Goal: Task Accomplishment & Management: Manage account settings

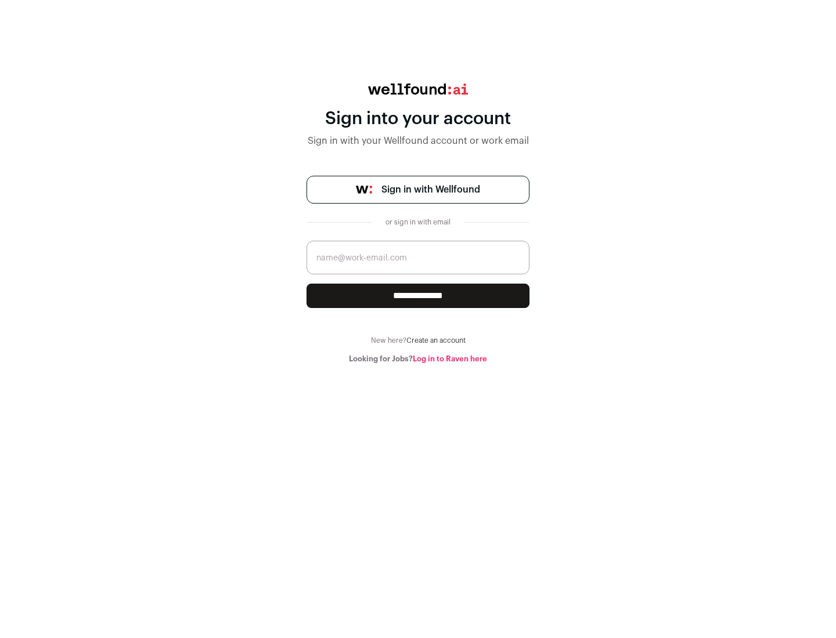
click at [430, 190] on span "Sign in with Wellfound" at bounding box center [430, 190] width 99 height 14
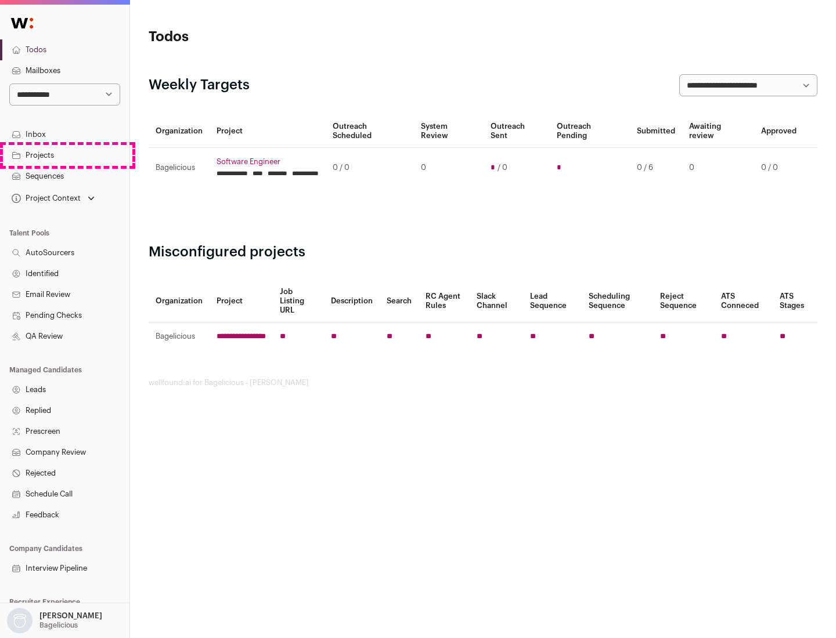
click at [64, 155] on link "Projects" at bounding box center [64, 155] width 129 height 21
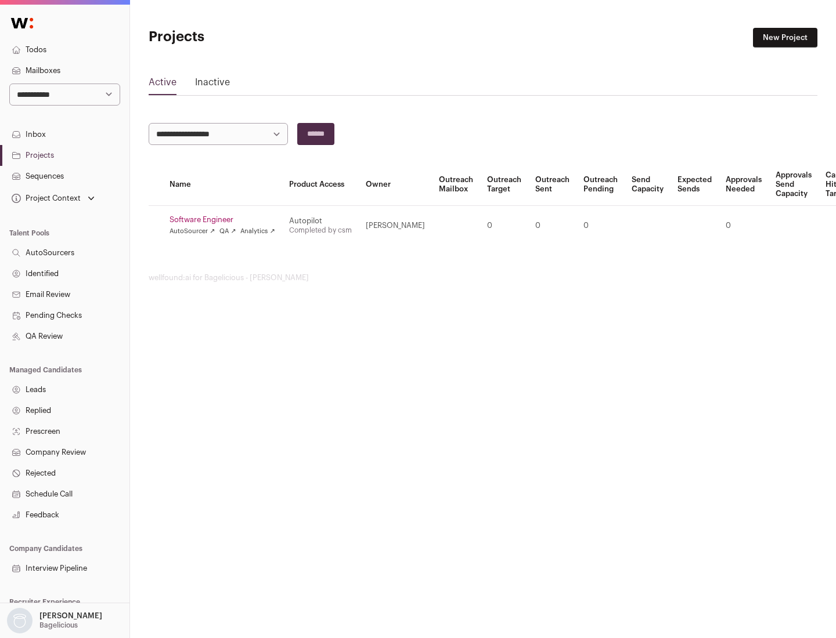
click at [226, 220] on link "Software Engineer" at bounding box center [222, 219] width 106 height 9
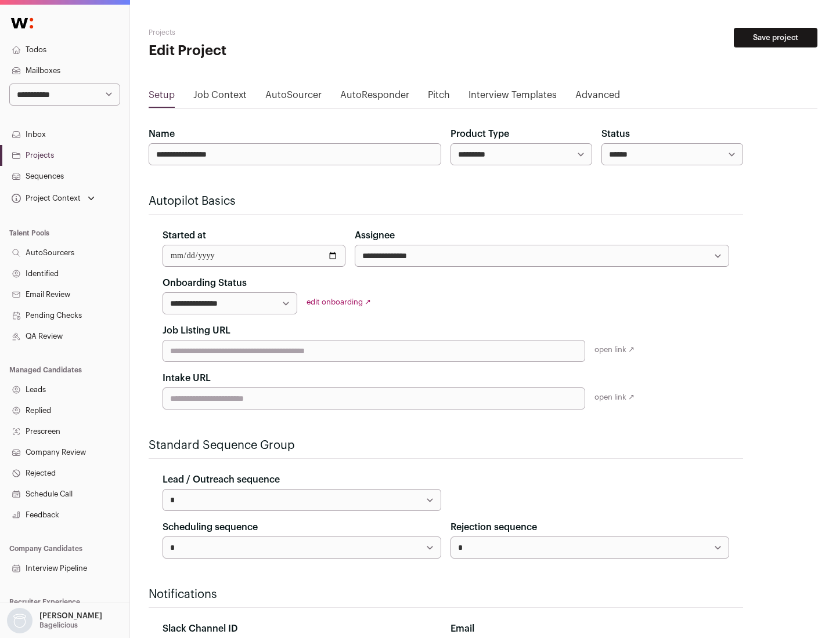
click at [775, 38] on button "Save project" at bounding box center [776, 38] width 84 height 20
